Goal: Browse casually: Explore the website without a specific task or goal

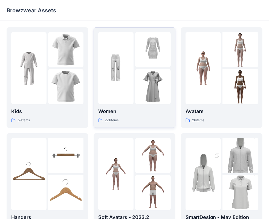
click at [105, 113] on p "Women" at bounding box center [134, 111] width 72 height 8
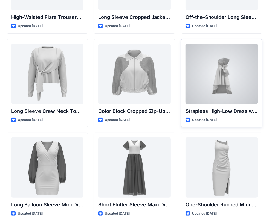
scroll to position [27, 0]
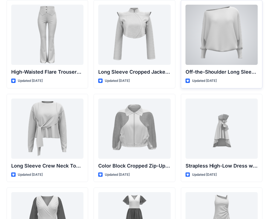
click at [215, 55] on div at bounding box center [221, 35] width 72 height 60
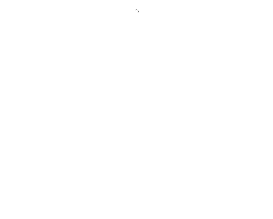
click at [215, 55] on div at bounding box center [136, 109] width 273 height 219
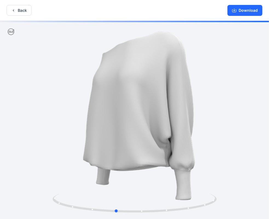
drag, startPoint x: 101, startPoint y: 194, endPoint x: 91, endPoint y: 177, distance: 19.5
click at [90, 177] on div at bounding box center [134, 120] width 269 height 199
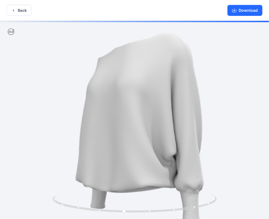
drag, startPoint x: 106, startPoint y: 175, endPoint x: 116, endPoint y: 186, distance: 14.9
click at [128, 189] on img at bounding box center [134, 135] width 228 height 228
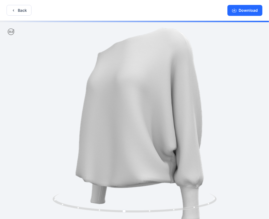
drag, startPoint x: 121, startPoint y: 184, endPoint x: 184, endPoint y: 171, distance: 64.0
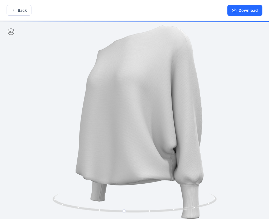
drag, startPoint x: 184, startPoint y: 171, endPoint x: 163, endPoint y: 157, distance: 24.3
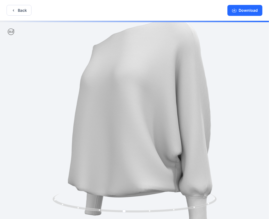
drag, startPoint x: 111, startPoint y: 178, endPoint x: 178, endPoint y: 174, distance: 66.8
click at [179, 174] on img at bounding box center [134, 132] width 257 height 257
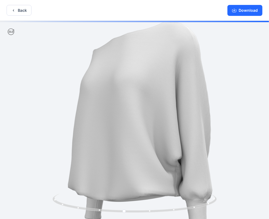
drag, startPoint x: 177, startPoint y: 183, endPoint x: 125, endPoint y: 180, distance: 52.3
click at [123, 183] on img at bounding box center [134, 136] width 257 height 257
drag, startPoint x: 125, startPoint y: 178, endPoint x: 171, endPoint y: 180, distance: 45.9
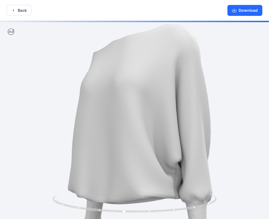
drag, startPoint x: 167, startPoint y: 174, endPoint x: 136, endPoint y: 174, distance: 31.2
click at [136, 174] on img at bounding box center [134, 138] width 257 height 257
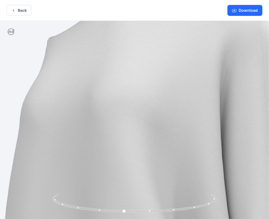
drag, startPoint x: 125, startPoint y: 203, endPoint x: 131, endPoint y: 190, distance: 14.8
click at [131, 191] on div at bounding box center [134, 120] width 269 height 199
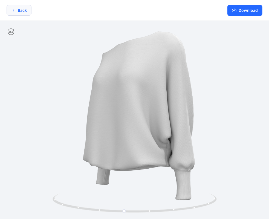
click at [14, 11] on icon "button" at bounding box center [13, 10] width 4 height 4
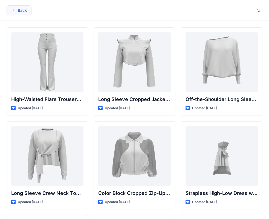
click at [14, 10] on icon "button" at bounding box center [13, 10] width 4 height 4
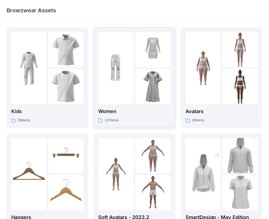
click at [130, 81] on img at bounding box center [115, 68] width 35 height 35
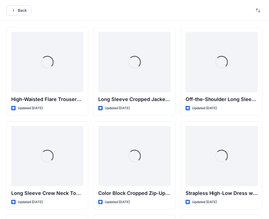
click at [130, 82] on div "Loading..." at bounding box center [134, 62] width 72 height 60
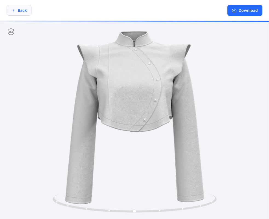
click at [15, 13] on button "Back" at bounding box center [19, 10] width 25 height 11
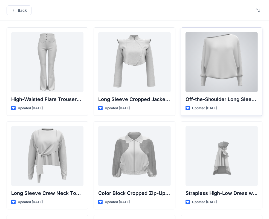
click at [225, 68] on div at bounding box center [221, 62] width 72 height 60
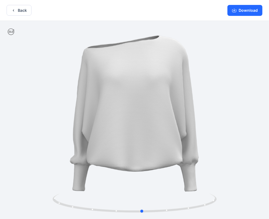
drag, startPoint x: 130, startPoint y: 174, endPoint x: 165, endPoint y: 142, distance: 47.8
click at [138, 173] on div at bounding box center [134, 120] width 269 height 199
click at [241, 12] on button "Download" at bounding box center [244, 10] width 35 height 11
click at [242, 10] on button "Download" at bounding box center [244, 10] width 35 height 11
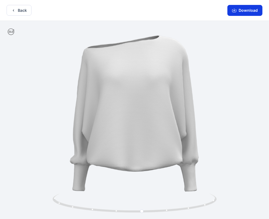
click at [242, 10] on button "Download" at bounding box center [244, 10] width 35 height 11
click at [242, 12] on button "Download" at bounding box center [244, 10] width 35 height 11
click at [18, 9] on button "Back" at bounding box center [19, 10] width 25 height 11
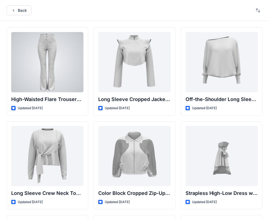
click at [41, 70] on div at bounding box center [47, 62] width 72 height 60
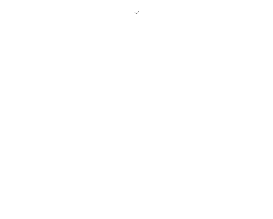
click at [42, 70] on div at bounding box center [136, 109] width 273 height 219
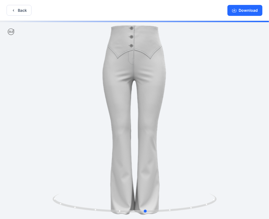
drag, startPoint x: 92, startPoint y: 187, endPoint x: 106, endPoint y: 168, distance: 24.0
click at [89, 185] on div at bounding box center [134, 120] width 269 height 199
click at [244, 14] on button "Download" at bounding box center [244, 10] width 35 height 11
click at [243, 11] on button "Download" at bounding box center [244, 10] width 35 height 11
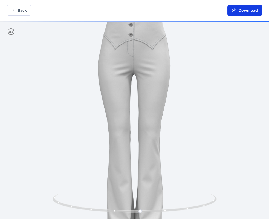
click at [242, 10] on button "Download" at bounding box center [244, 10] width 35 height 11
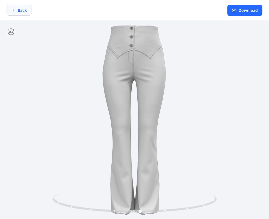
click at [14, 12] on button "Back" at bounding box center [19, 10] width 25 height 11
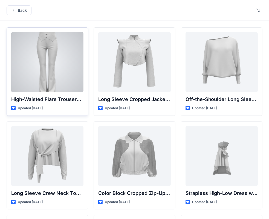
click at [57, 72] on div at bounding box center [47, 62] width 72 height 60
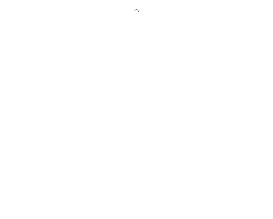
click at [57, 72] on div at bounding box center [136, 109] width 273 height 219
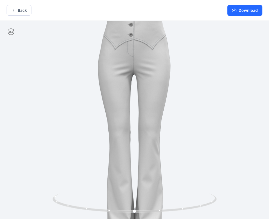
click at [245, 60] on img at bounding box center [134, 120] width 228 height 228
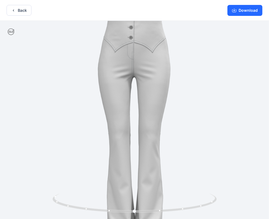
click at [203, 68] on img at bounding box center [134, 123] width 228 height 228
